Goal: Find specific page/section: Find specific page/section

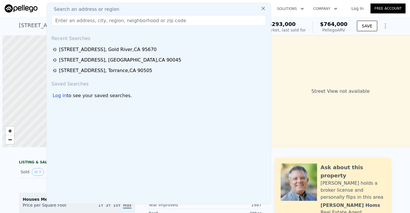
scroll to position [0, 2]
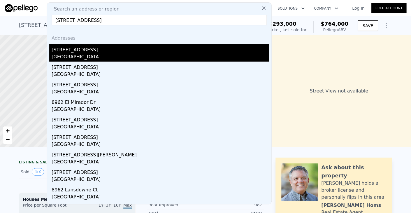
type input "[STREET_ADDRESS]"
click at [90, 50] on div "[STREET_ADDRESS]" at bounding box center [160, 48] width 217 height 9
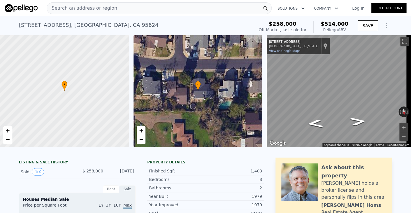
click at [193, 9] on div "Search an address or region" at bounding box center [159, 8] width 225 height 12
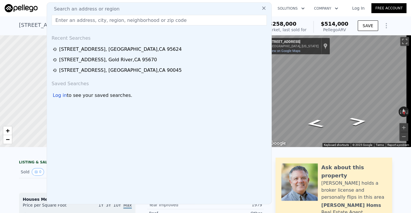
click at [186, 19] on input "text" at bounding box center [159, 20] width 215 height 10
paste input "[STREET_ADDRESS]"
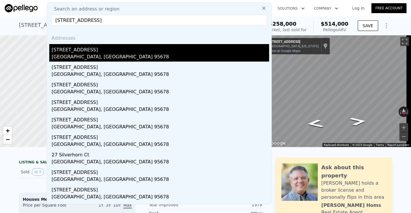
type input "[STREET_ADDRESS]"
click at [121, 52] on div "[STREET_ADDRESS]" at bounding box center [160, 48] width 217 height 9
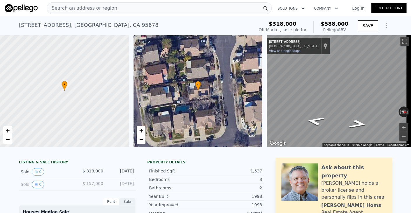
click at [183, 9] on div "Search an address or region" at bounding box center [159, 8] width 225 height 12
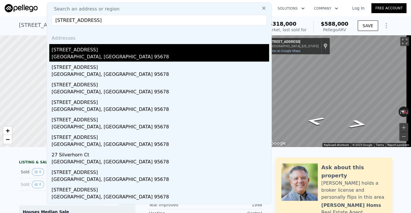
type input "[STREET_ADDRESS]"
click at [135, 59] on div "[GEOGRAPHIC_DATA], [GEOGRAPHIC_DATA] 95678" at bounding box center [160, 57] width 217 height 8
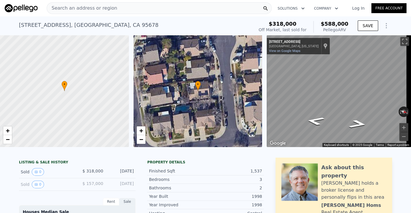
click at [161, 8] on div "Search an address or region" at bounding box center [159, 8] width 225 height 12
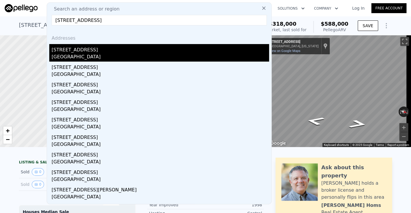
type input "[STREET_ADDRESS]"
click at [79, 52] on div "[STREET_ADDRESS]" at bounding box center [160, 48] width 217 height 9
